Goal: Transaction & Acquisition: Purchase product/service

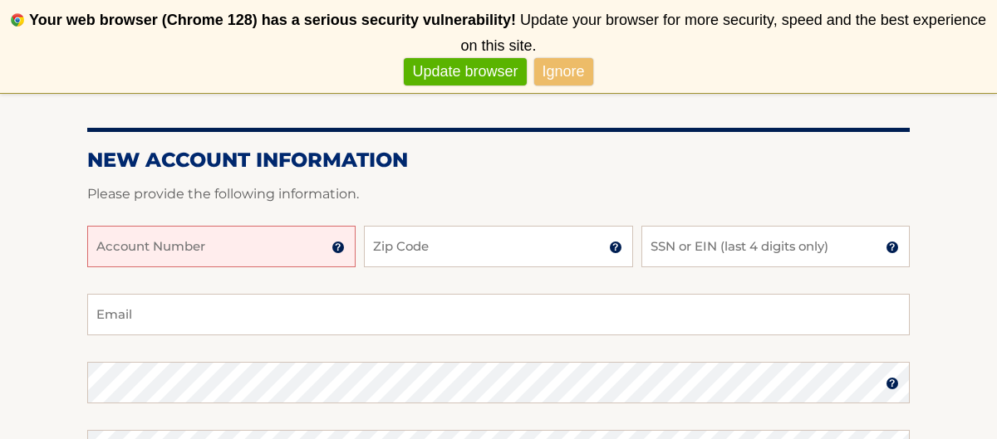
scroll to position [199, 0]
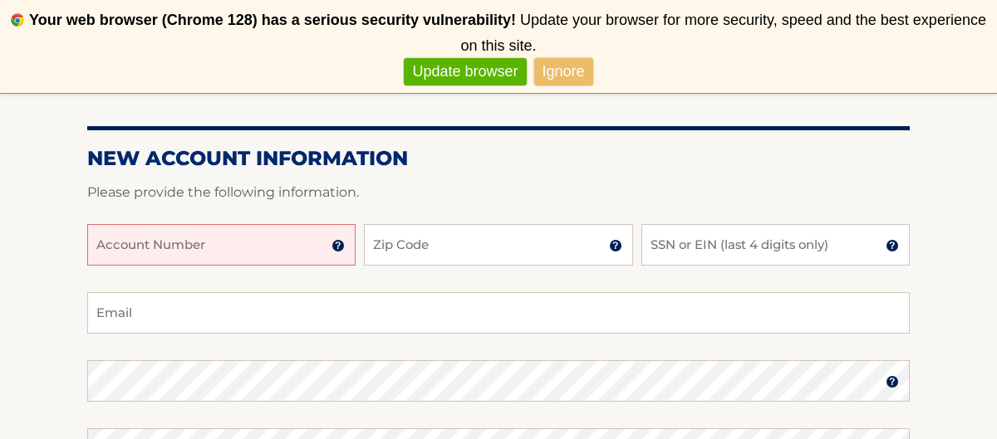
click at [109, 236] on input "Account Number" at bounding box center [221, 245] width 268 height 42
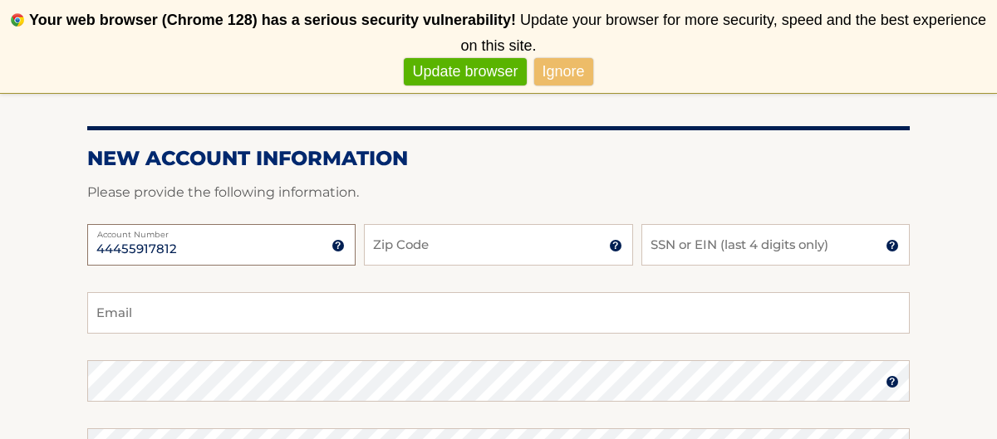
type input "44455917812"
click at [407, 243] on input "Zip Code" at bounding box center [498, 245] width 268 height 42
type input "11050"
click at [670, 240] on input "SSN or EIN (last 4 digits only)" at bounding box center [775, 245] width 268 height 42
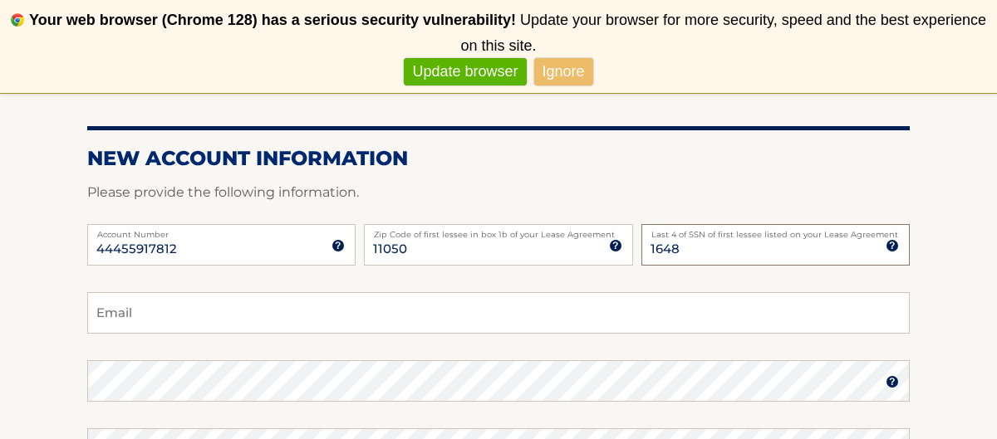
type input "1648"
click at [145, 316] on input "Email" at bounding box center [498, 313] width 822 height 42
type input "bfoxbaiocco@gmail.com"
click at [896, 382] on img at bounding box center [892, 381] width 13 height 13
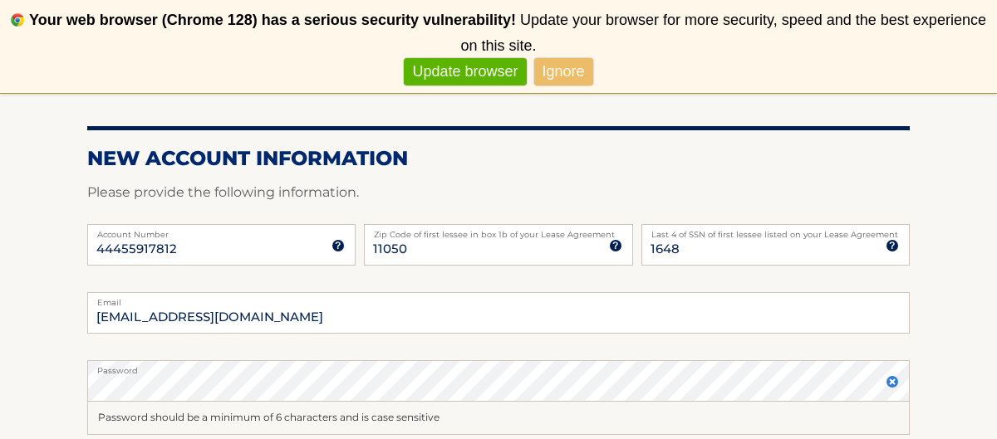
click at [960, 371] on section "New Account Information Please provide the following information. 44455917812 A…" at bounding box center [498, 412] width 997 height 682
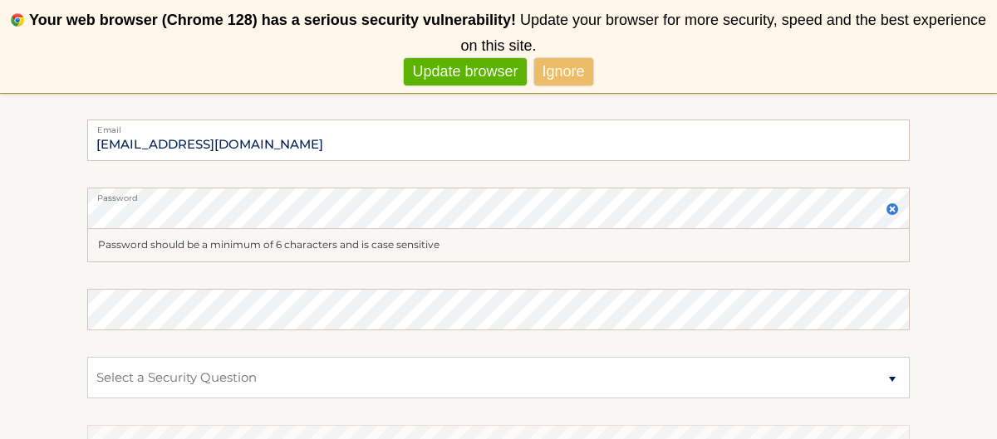
scroll to position [399, 0]
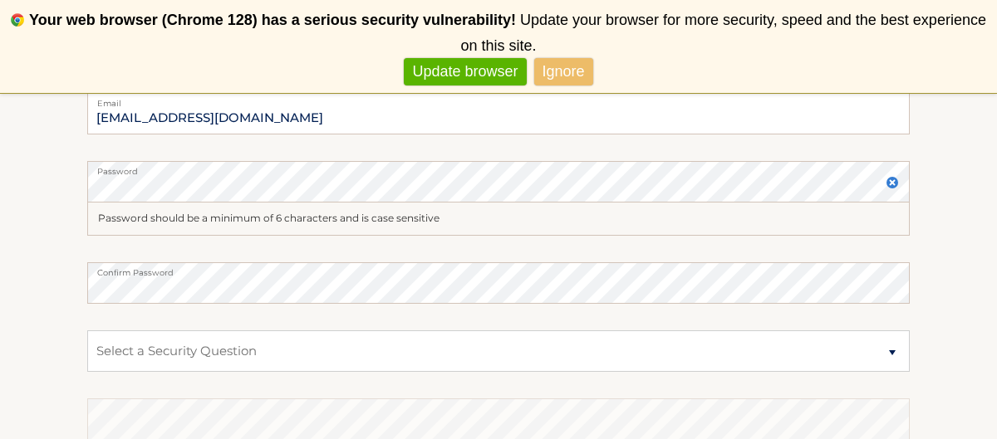
click at [955, 287] on section "New Account Information Please provide the following information. 44455917812 A…" at bounding box center [498, 213] width 997 height 682
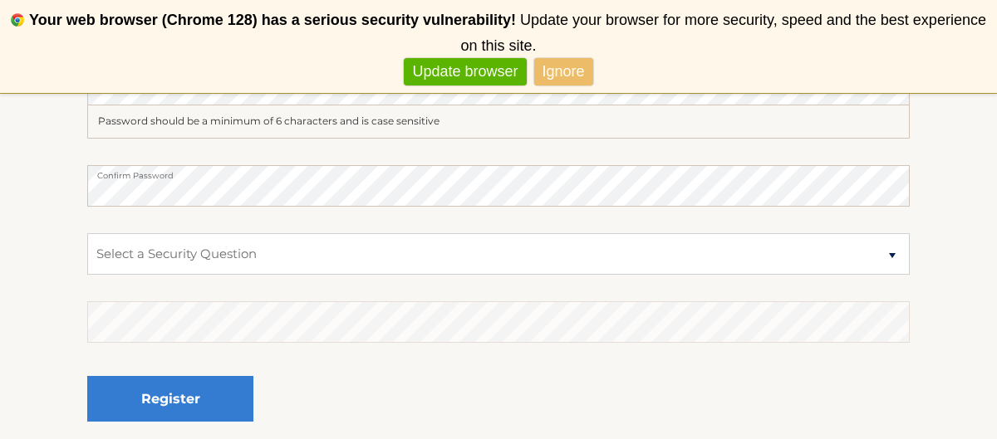
scroll to position [498, 0]
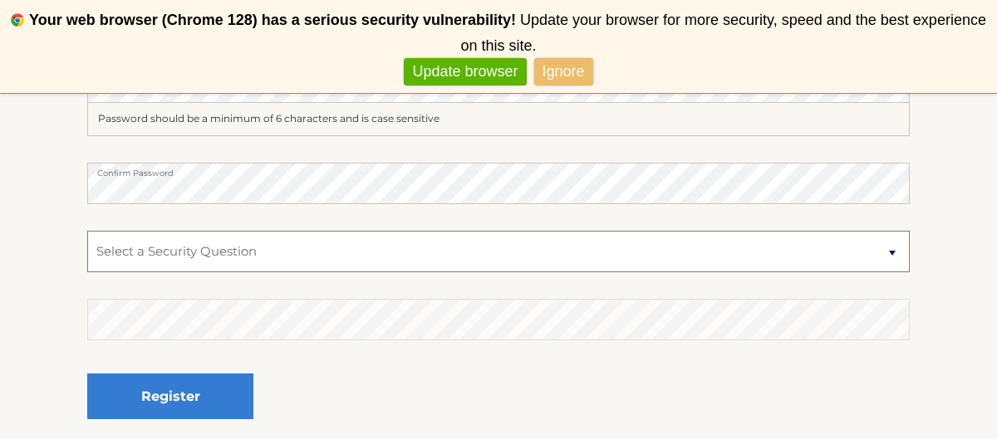
click at [189, 250] on select "Select a Security Question What was the name of your elementary school? What is…" at bounding box center [498, 252] width 822 height 42
select select "2"
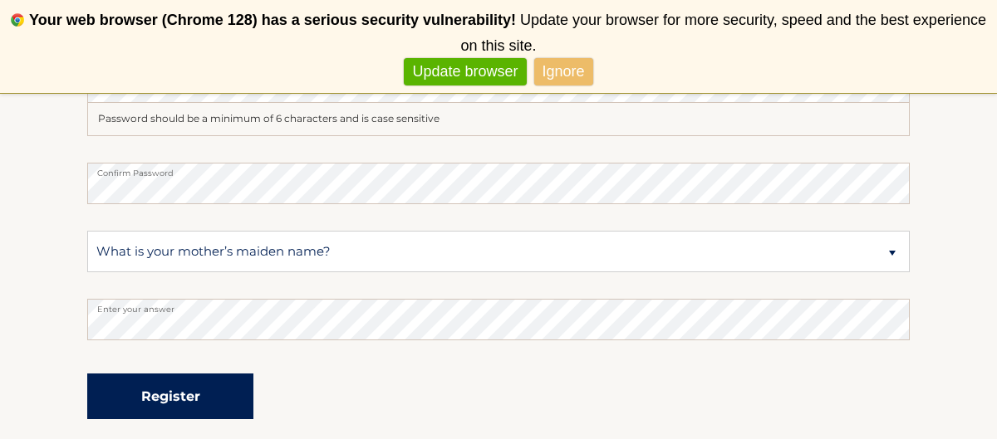
click at [154, 397] on button "Register" at bounding box center [170, 397] width 166 height 46
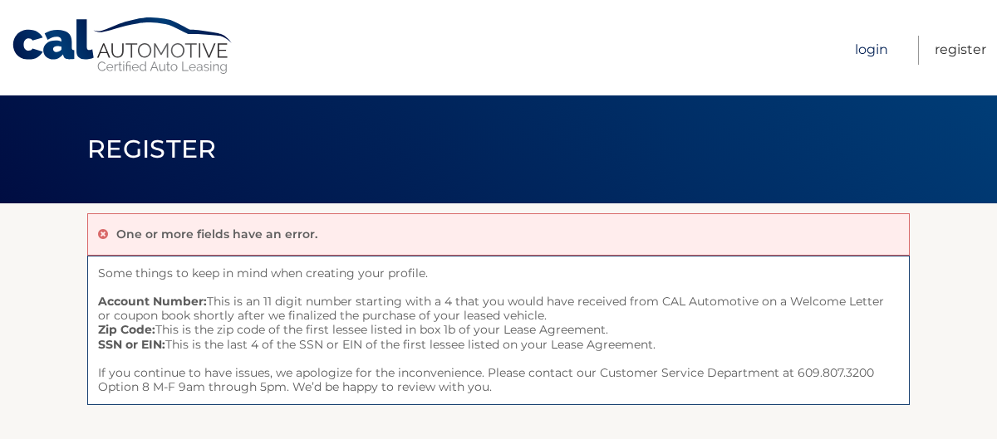
click at [875, 46] on link "Login" at bounding box center [871, 50] width 33 height 29
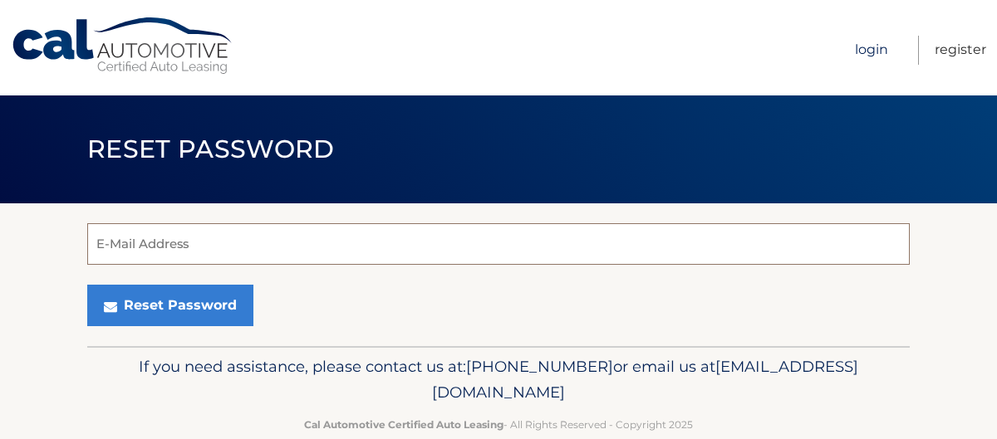
type input "44455917812"
click at [865, 45] on link "Login" at bounding box center [871, 50] width 33 height 29
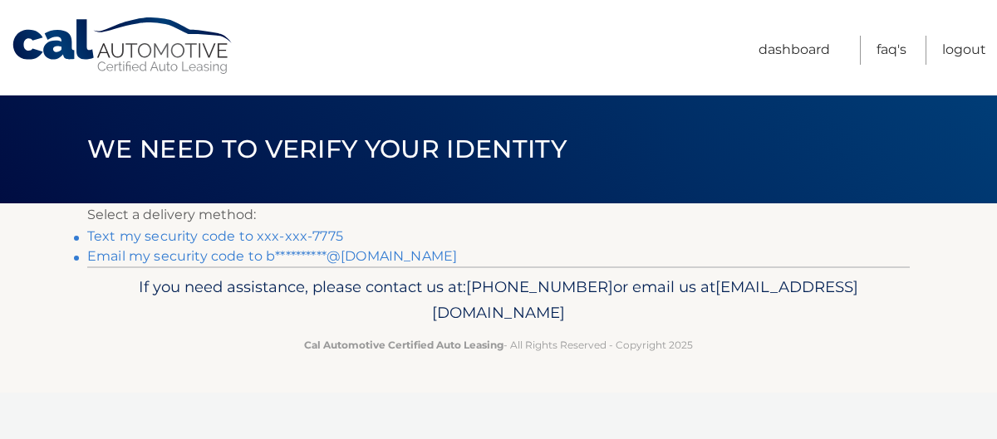
drag, startPoint x: 298, startPoint y: 238, endPoint x: 285, endPoint y: 228, distance: 16.1
click at [285, 231] on link "Text my security code to xxx-xxx-7775" at bounding box center [215, 236] width 256 height 16
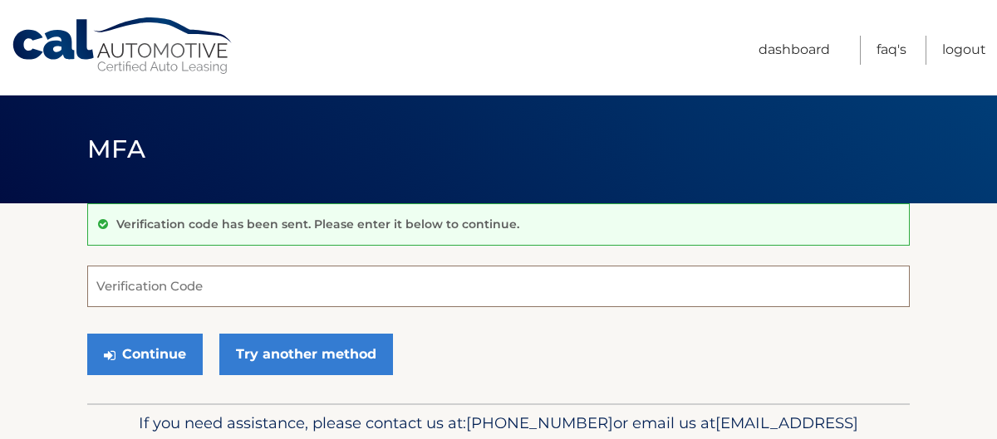
click at [122, 288] on input "Verification Code" at bounding box center [498, 287] width 822 height 42
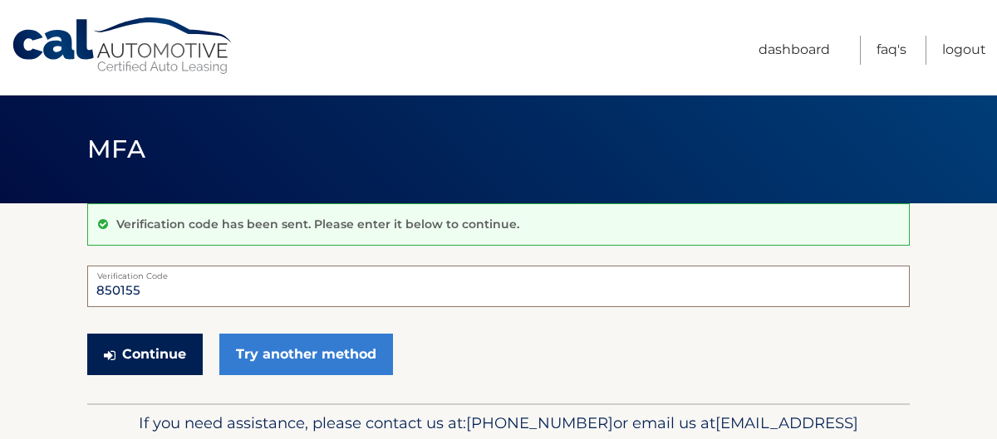
type input "850155"
click at [137, 346] on button "Continue" at bounding box center [144, 355] width 115 height 42
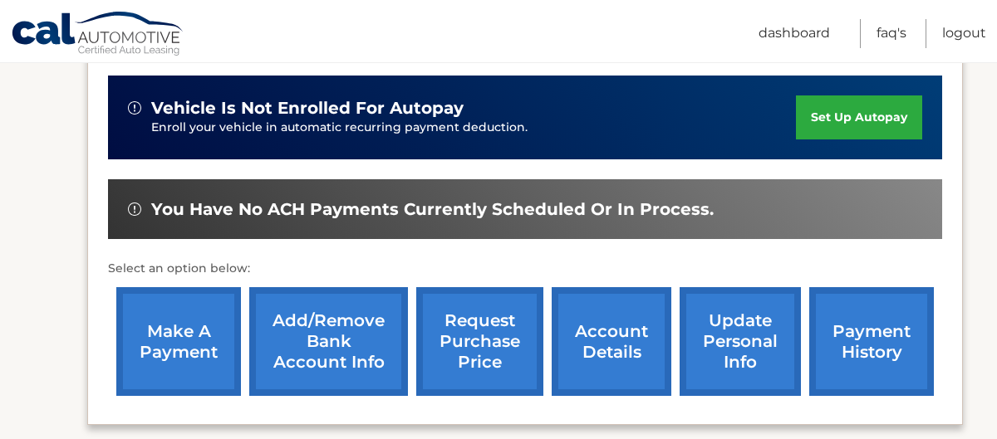
scroll to position [432, 0]
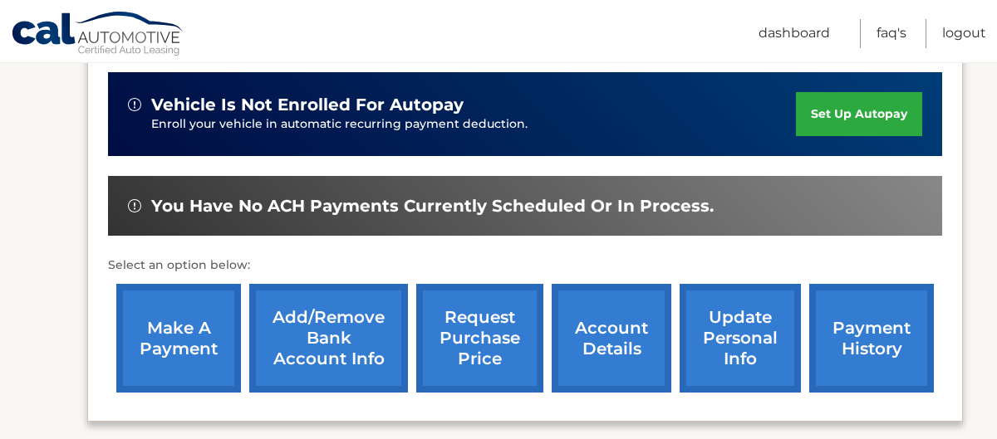
click at [181, 318] on link "make a payment" at bounding box center [178, 338] width 125 height 109
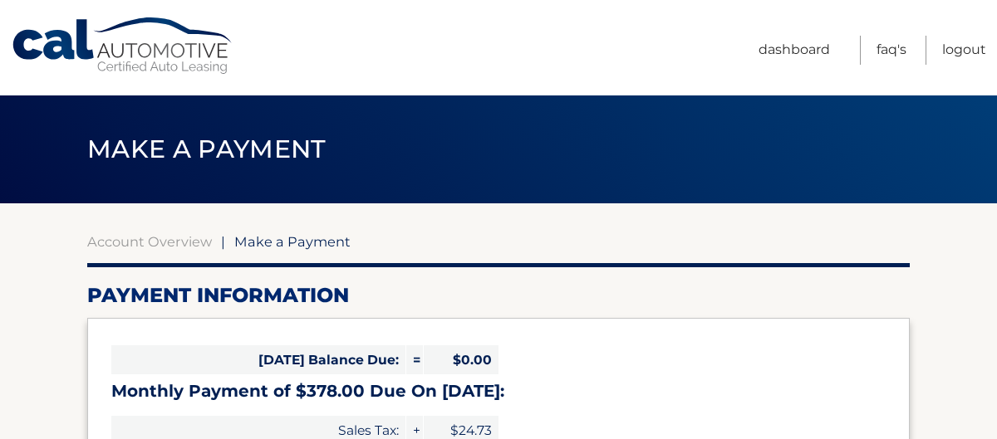
select select "NjViZWU4Y2QtYTNhNi00MmZkLThiZjgtZDY4MDlmZTU5NzFj"
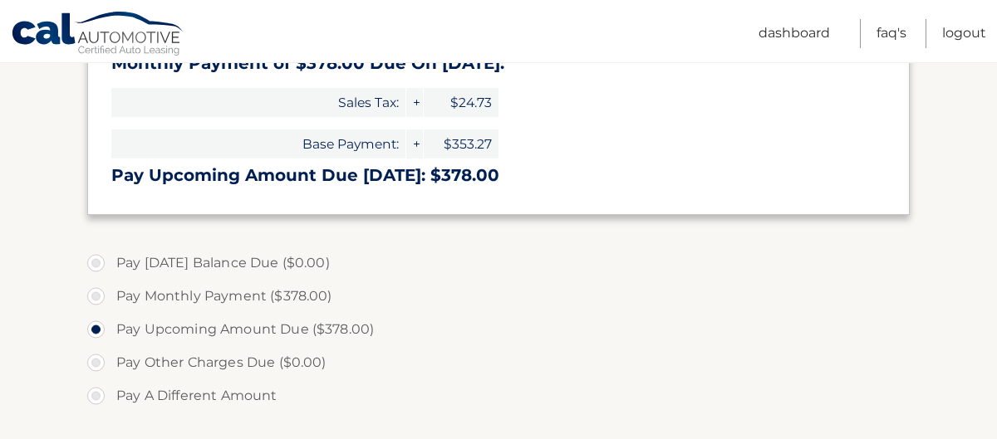
scroll to position [332, 0]
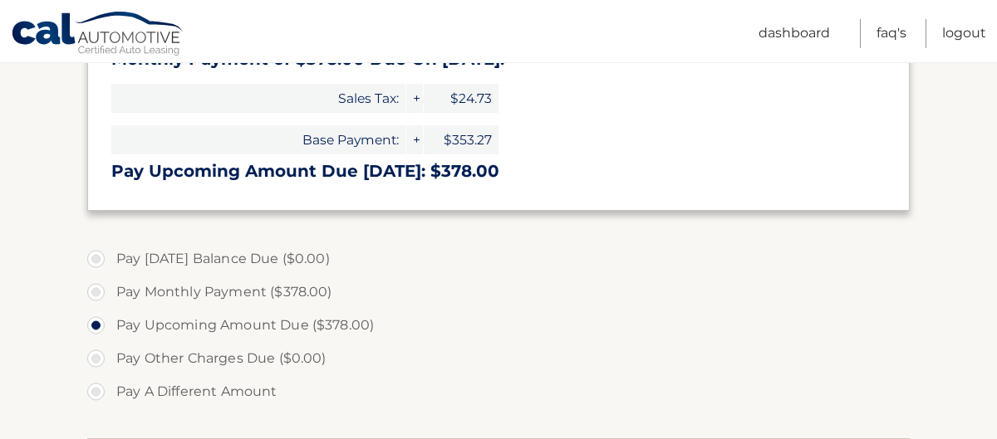
click at [178, 318] on label "Pay Upcoming Amount Due ($378.00)" at bounding box center [498, 325] width 822 height 33
click at [110, 318] on input "Pay Upcoming Amount Due ($378.00)" at bounding box center [102, 322] width 17 height 27
click at [94, 375] on input "Pay A Different Amount" at bounding box center [102, 388] width 17 height 27
radio input "true"
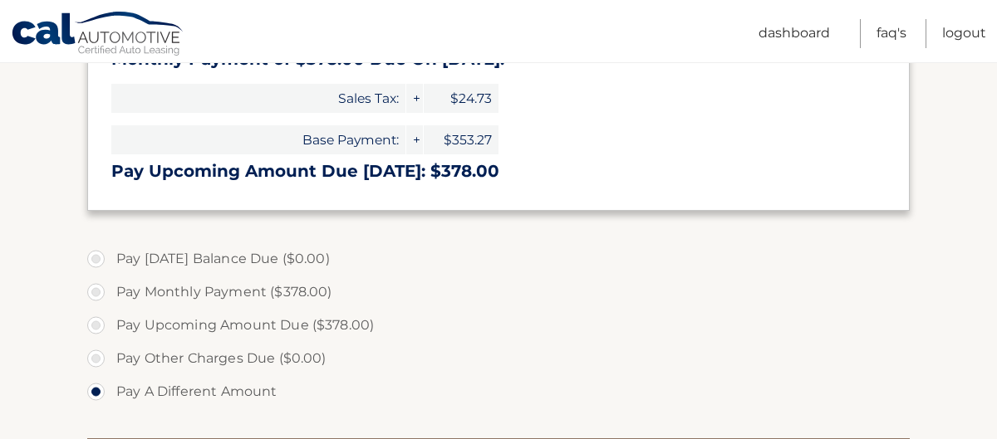
scroll to position [372, 0]
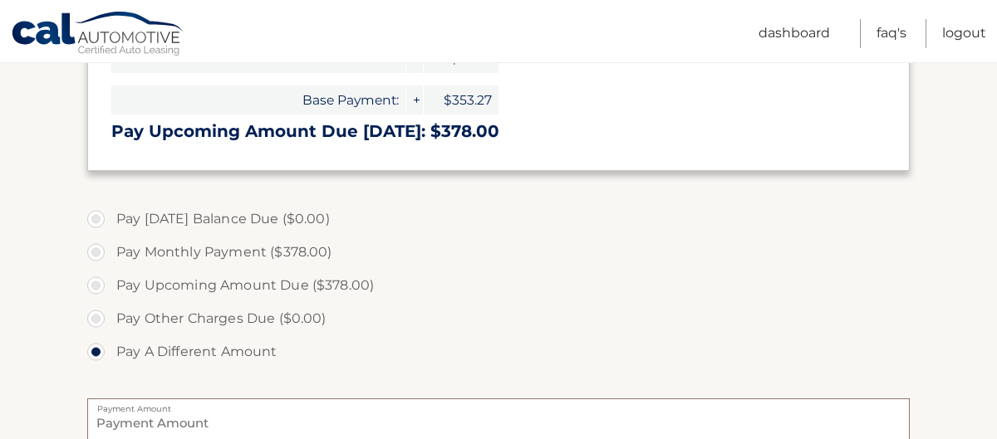
type input "0"
click at [323, 247] on label "Pay Monthly Payment ($378.00)" at bounding box center [498, 252] width 822 height 33
click at [110, 247] on input "Pay Monthly Payment ($378.00)" at bounding box center [102, 249] width 17 height 27
radio input "true"
type input "378.00"
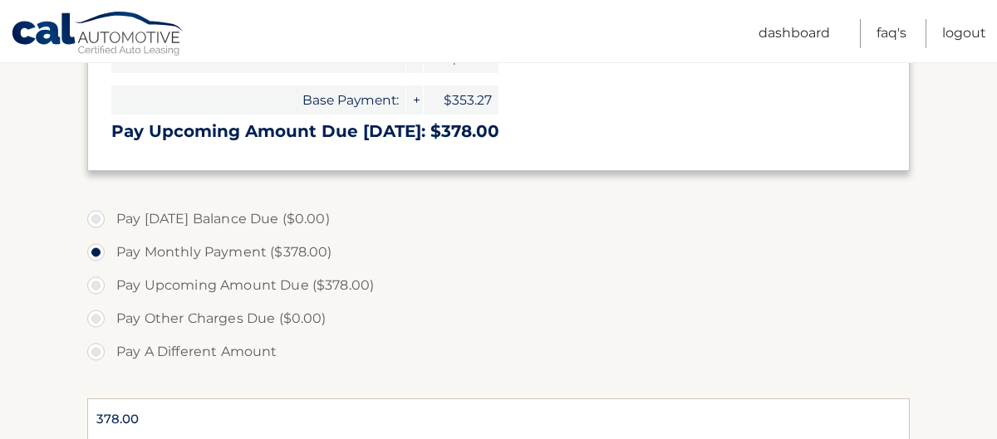
click at [355, 280] on label "Pay Upcoming Amount Due ($378.00)" at bounding box center [498, 285] width 822 height 33
click at [110, 280] on input "Pay Upcoming Amount Due ($378.00)" at bounding box center [102, 282] width 17 height 27
radio input "true"
click at [975, 244] on section "Account Overview | Make a Payment Payment Information Today's Balance Due: = $0…" at bounding box center [498, 259] width 997 height 857
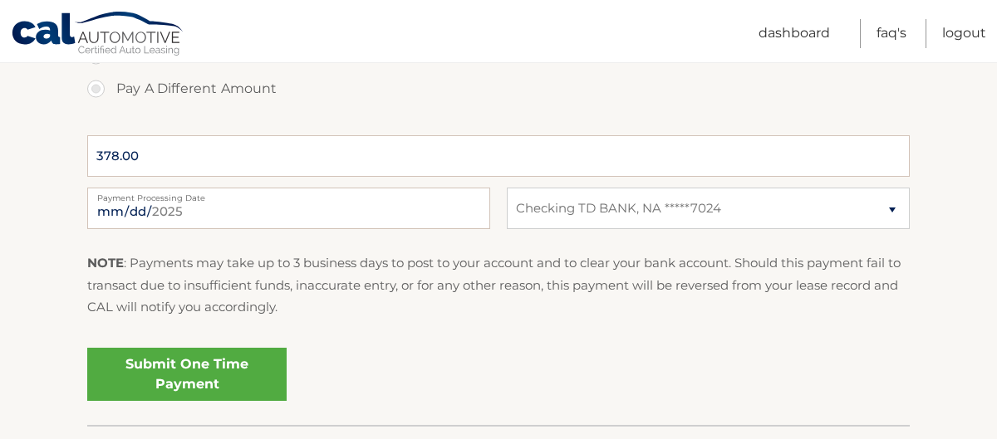
scroll to position [639, 0]
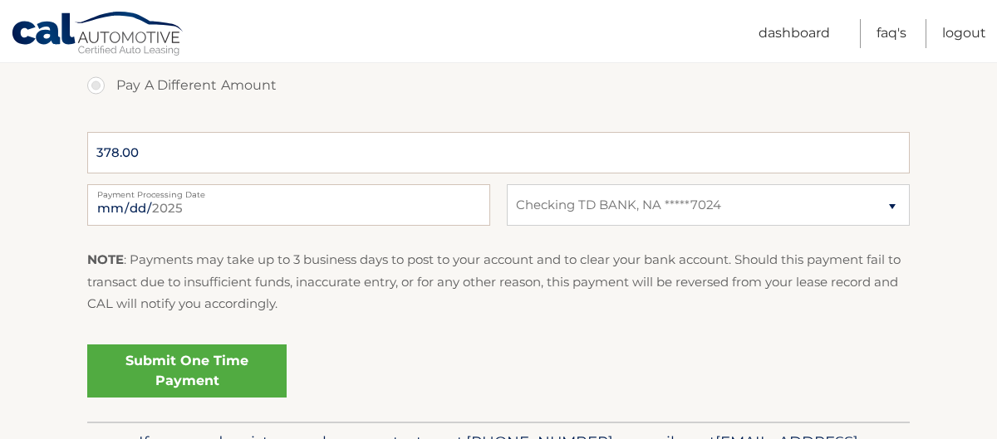
click at [215, 360] on link "Submit One Time Payment" at bounding box center [186, 371] width 199 height 53
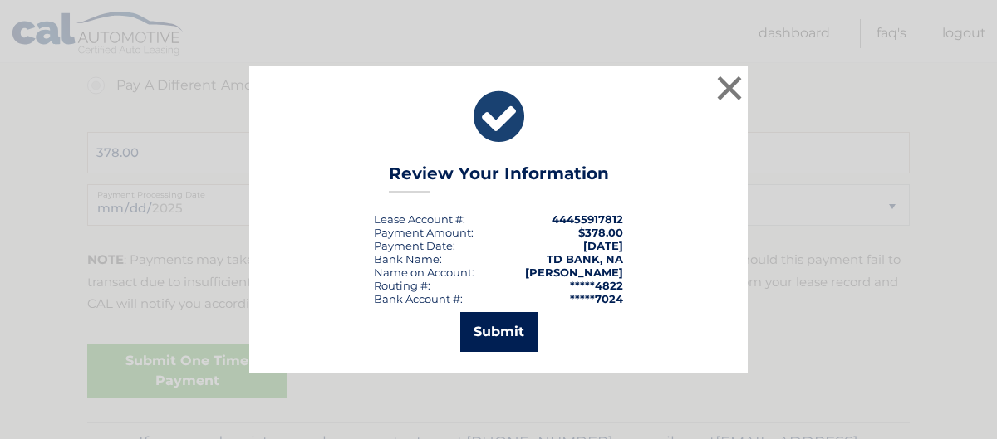
click at [499, 326] on button "Submit" at bounding box center [498, 332] width 77 height 40
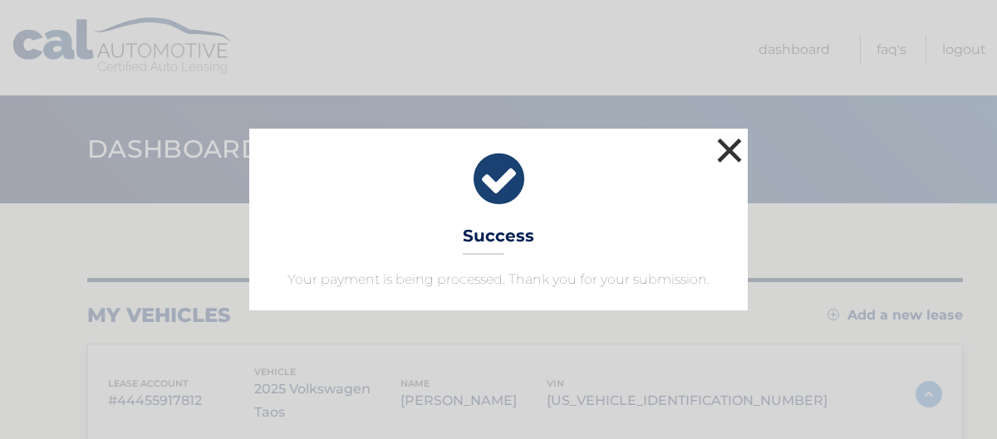
click at [728, 147] on button "×" at bounding box center [729, 150] width 33 height 33
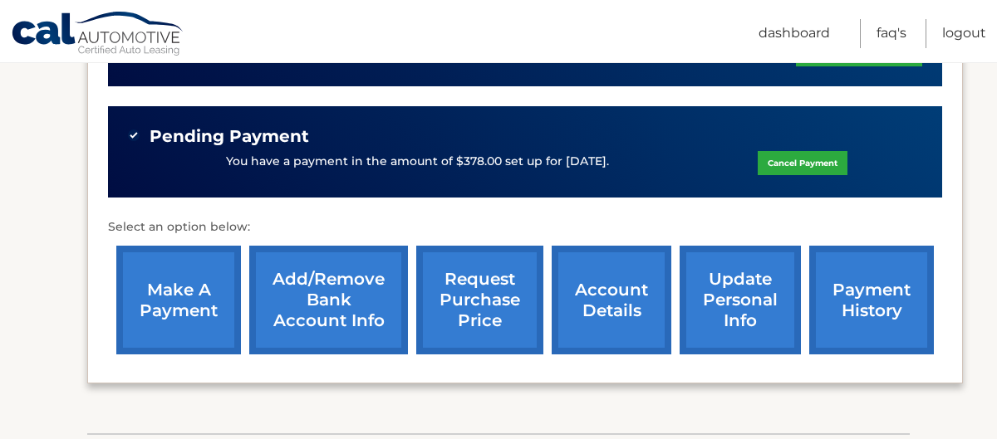
scroll to position [499, 0]
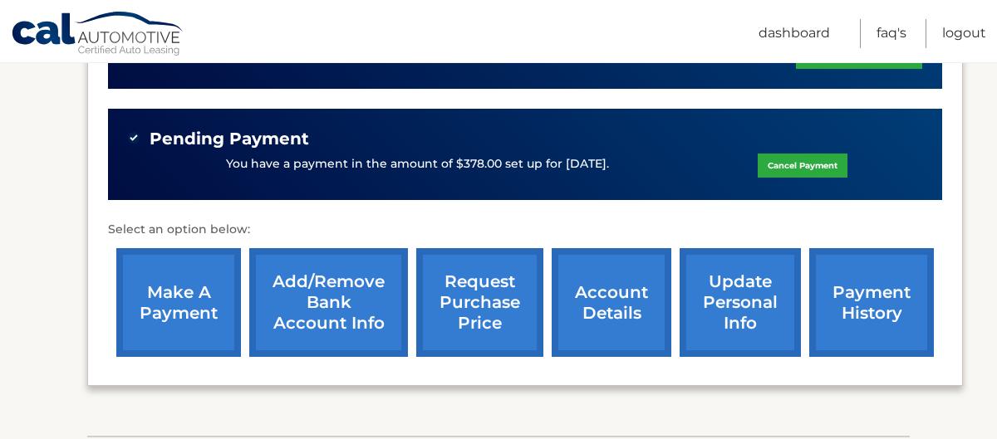
click at [596, 292] on link "account details" at bounding box center [612, 302] width 120 height 109
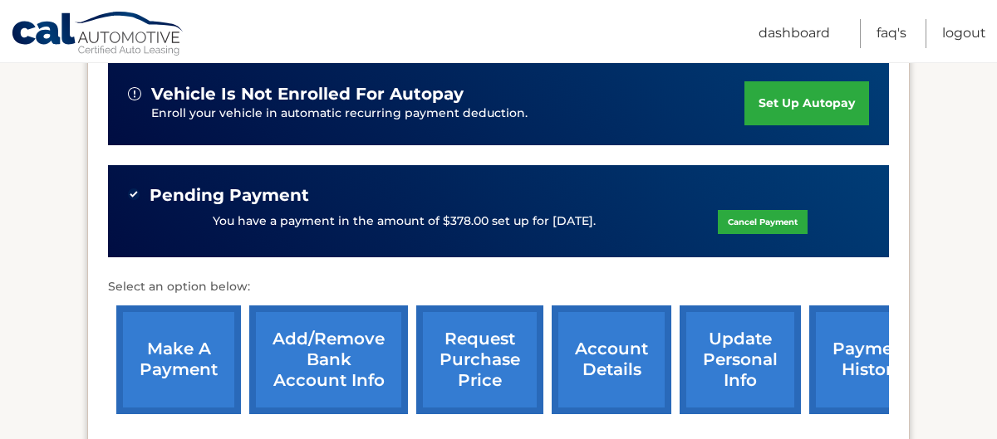
scroll to position [465, 0]
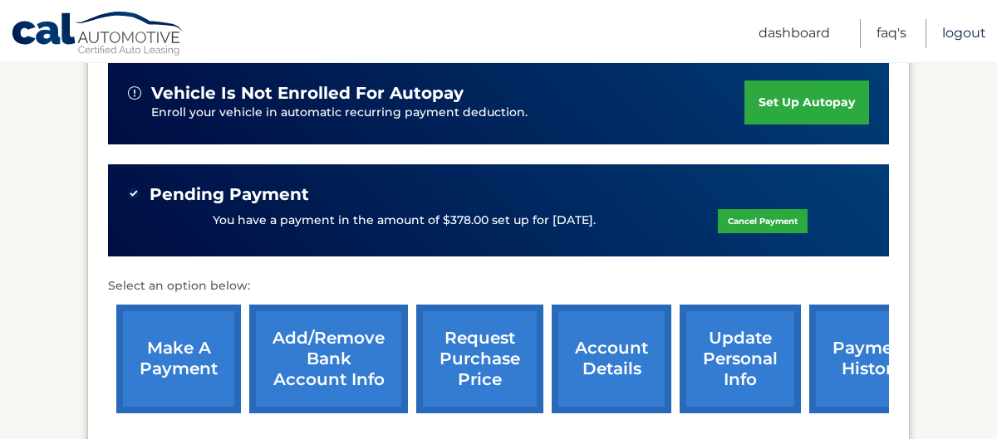
click at [962, 29] on link "Logout" at bounding box center [964, 33] width 44 height 29
